Goal: Information Seeking & Learning: Learn about a topic

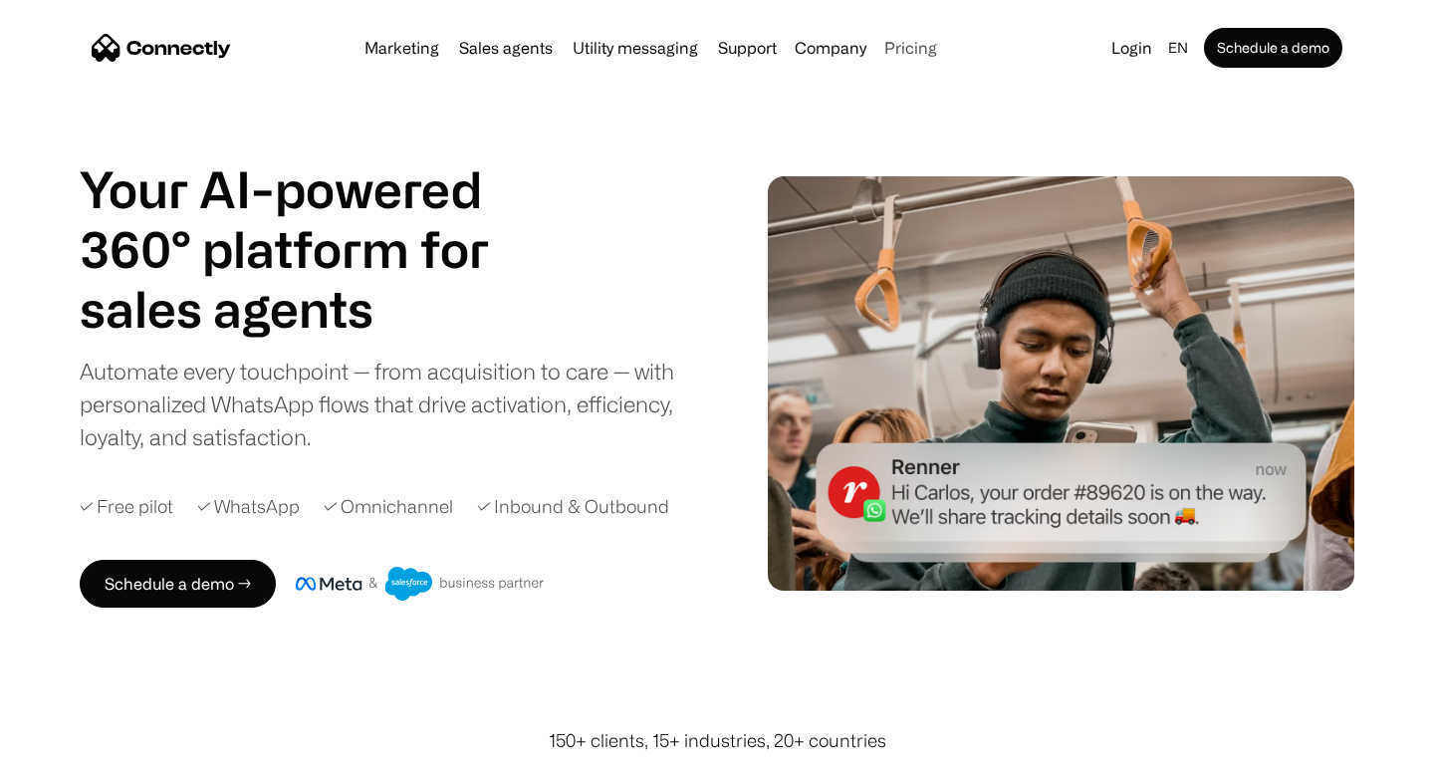
click at [903, 54] on link "Pricing" at bounding box center [910, 48] width 69 height 16
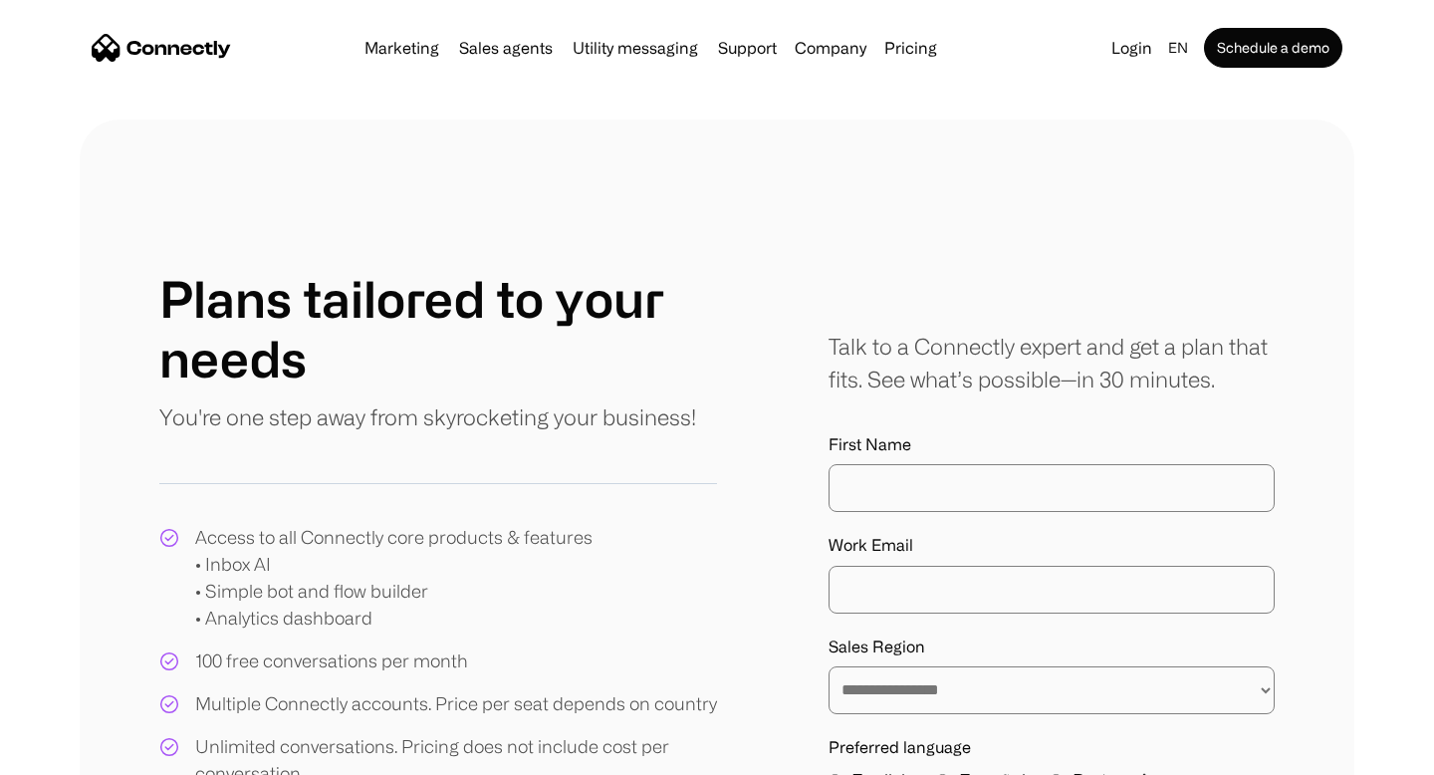
click at [182, 56] on img "home" at bounding box center [161, 48] width 139 height 28
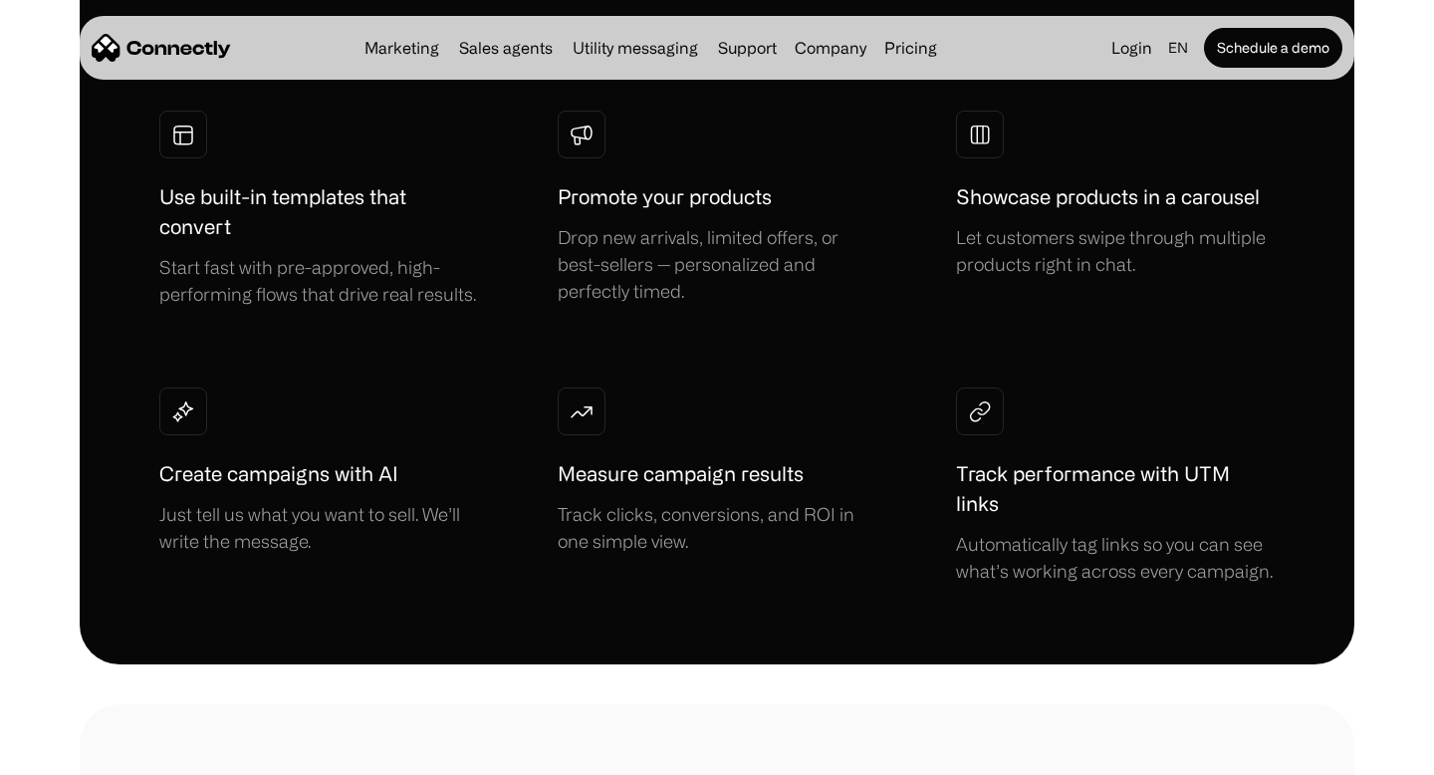
scroll to position [814, 0]
